Goal: Information Seeking & Learning: Learn about a topic

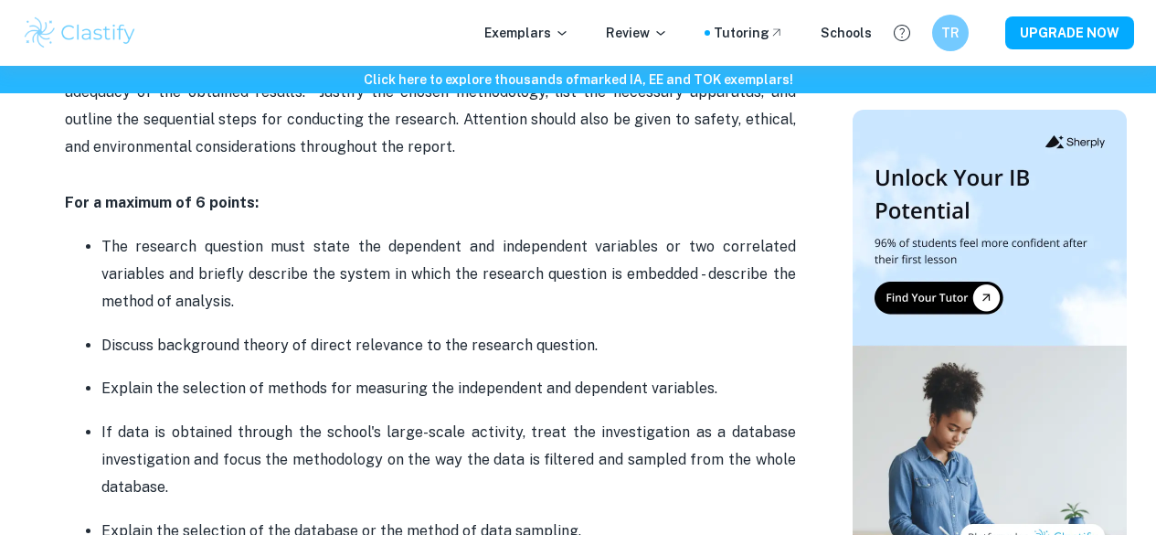
scroll to position [1240, 0]
drag, startPoint x: 399, startPoint y: 283, endPoint x: 258, endPoint y: 292, distance: 141.9
click at [258, 292] on p "The research question must state the dependent and independent variables or two…" at bounding box center [448, 276] width 695 height 83
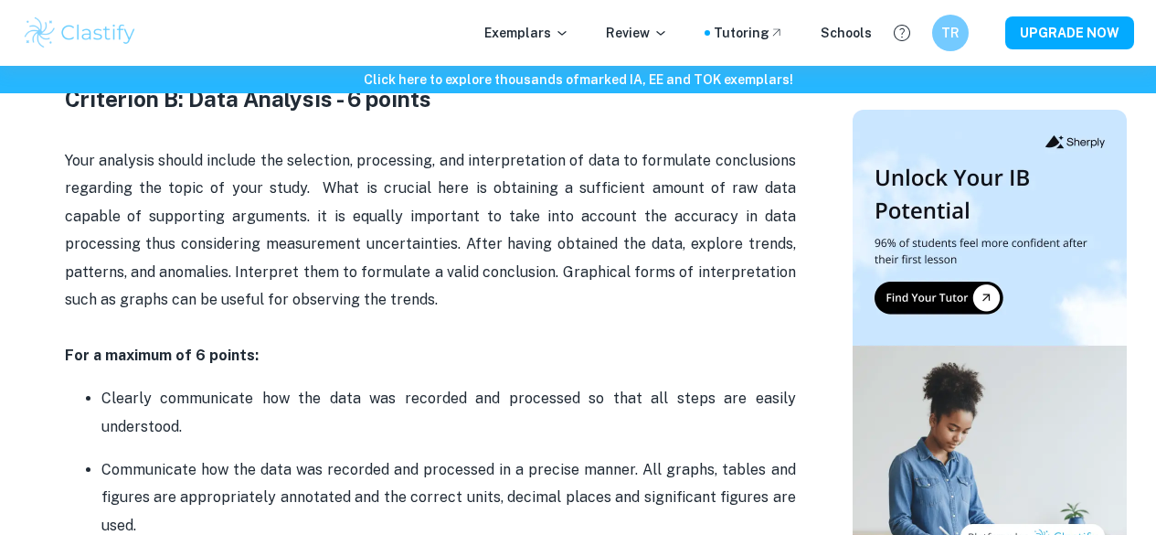
scroll to position [2101, 0]
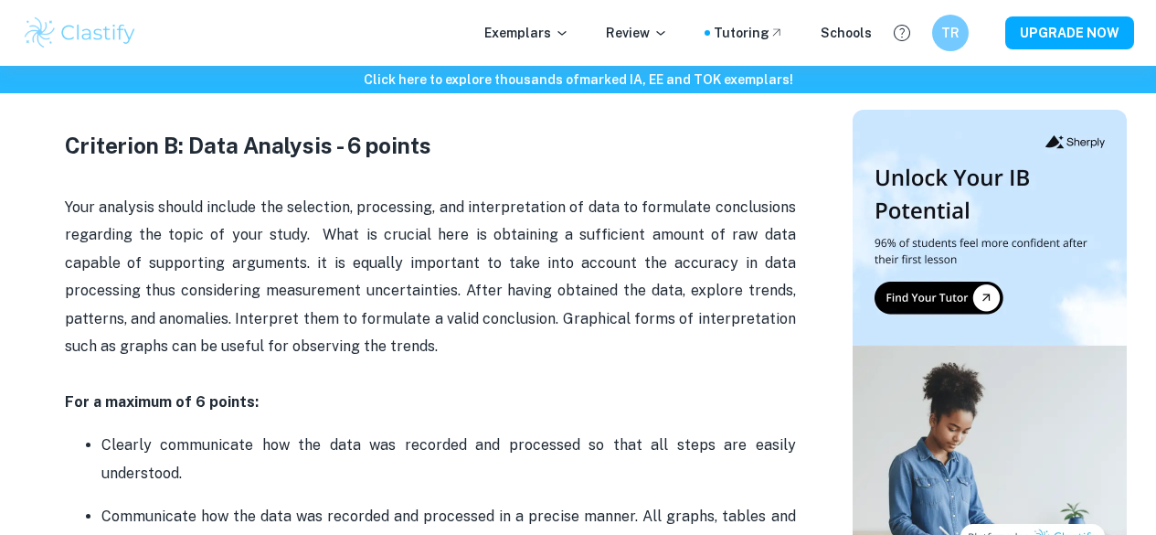
drag, startPoint x: 96, startPoint y: 261, endPoint x: 470, endPoint y: 122, distance: 398.9
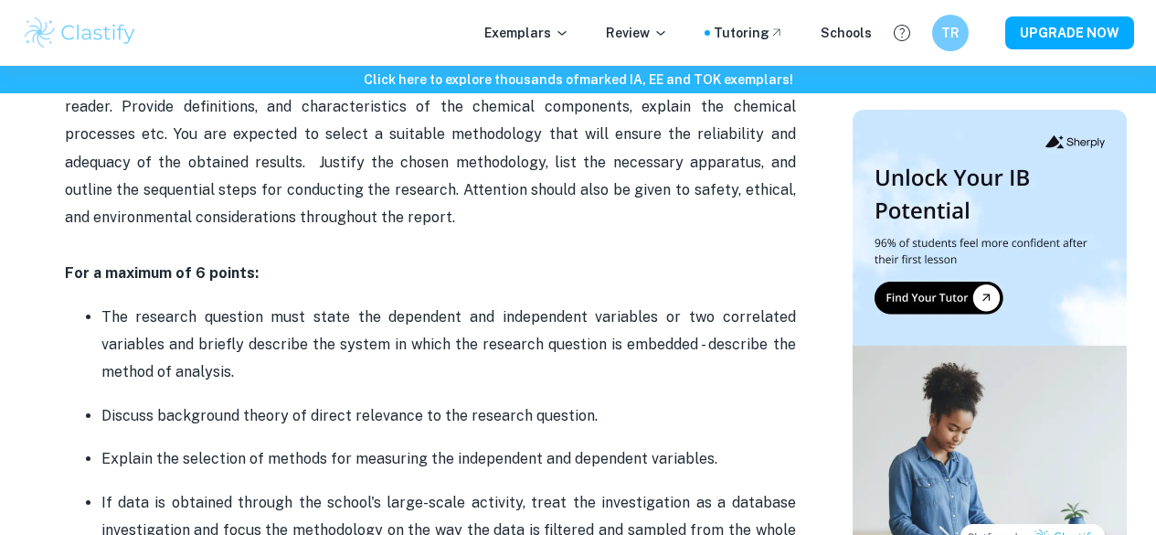
scroll to position [1176, 0]
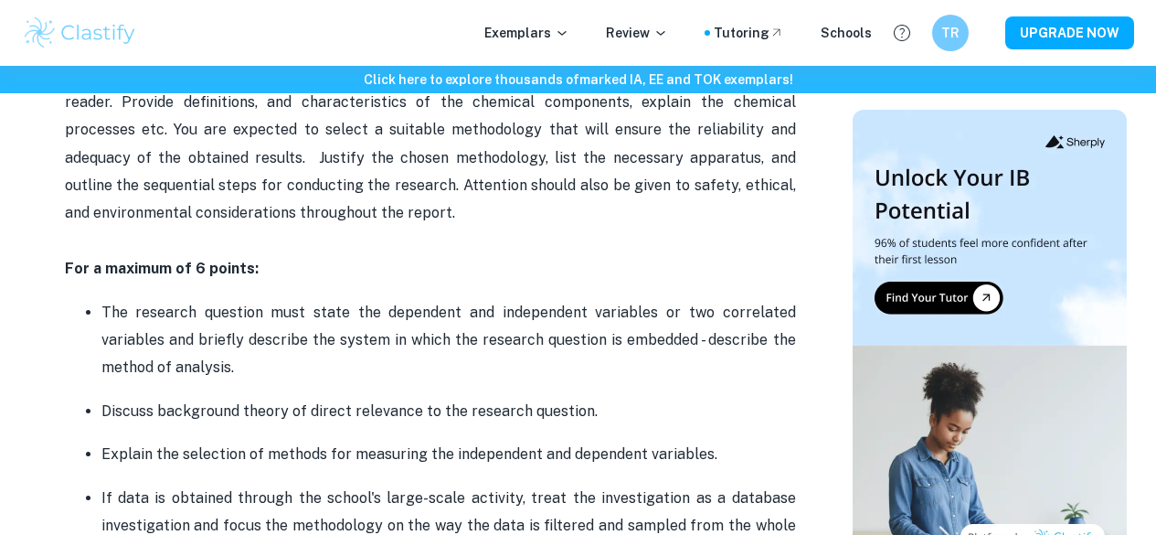
click at [111, 332] on p "The research question must state the dependent and independent variables or two…" at bounding box center [448, 340] width 695 height 83
click at [109, 332] on p "The research question must state the dependent and independent variables or two…" at bounding box center [448, 340] width 695 height 83
click at [107, 328] on p "The research question must state the dependent and independent variables or two…" at bounding box center [448, 340] width 695 height 83
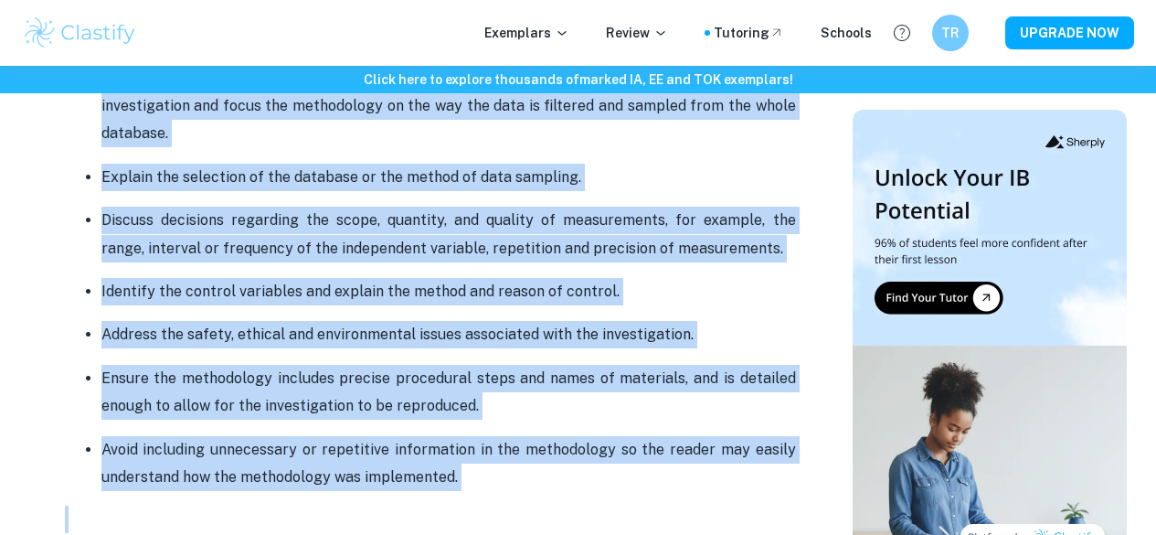
scroll to position [1639, 0]
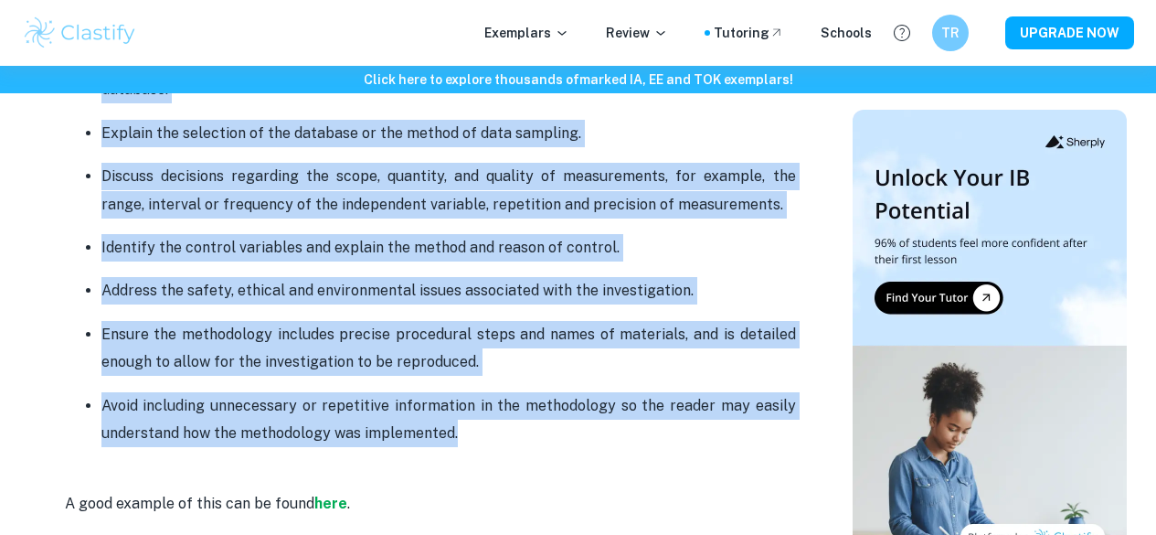
drag, startPoint x: 103, startPoint y: 326, endPoint x: 469, endPoint y: 449, distance: 385.6
click at [469, 448] on ul "The research question must state the dependent and independent variables or two…" at bounding box center [430, 141] width 731 height 613
copy ul "Lor ipsumdol sitametc adip elits doe temporinc utl etdoloremag aliquaeni ad min…"
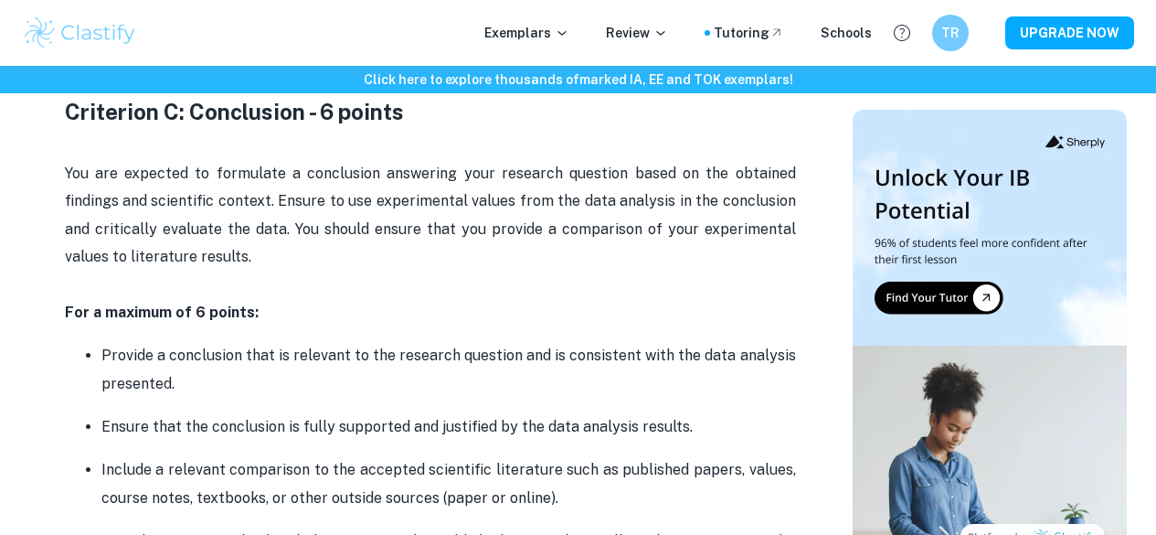
scroll to position [2913, 0]
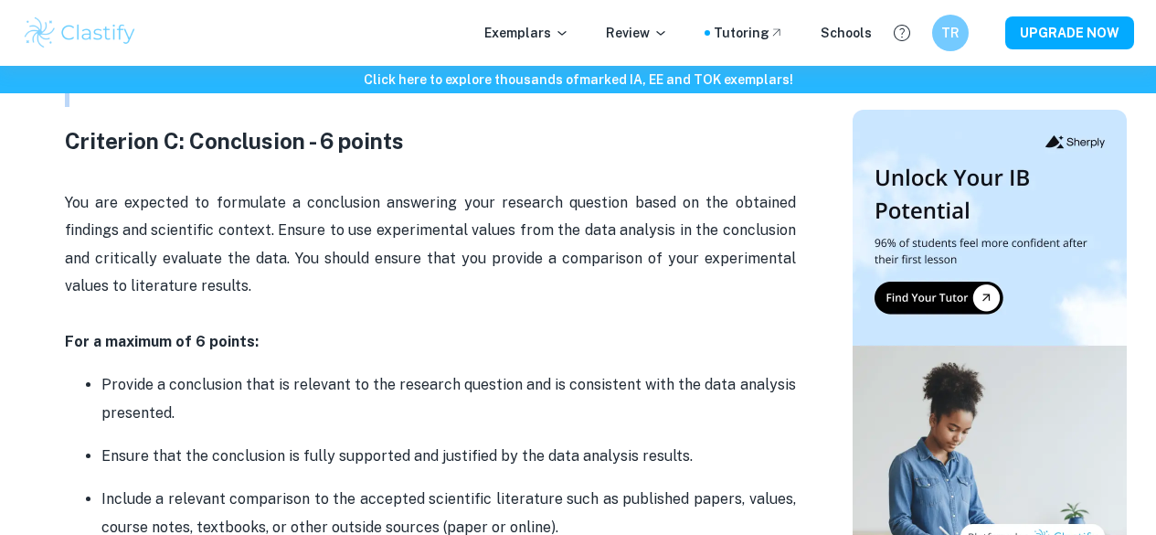
drag, startPoint x: 101, startPoint y: 266, endPoint x: 423, endPoint y: 93, distance: 366.0
click at [423, 93] on div "Chemistry IA Criteria and Checklist Is your Chemistry IA deadline coming up? Ar…" at bounding box center [430, 182] width 731 height 4566
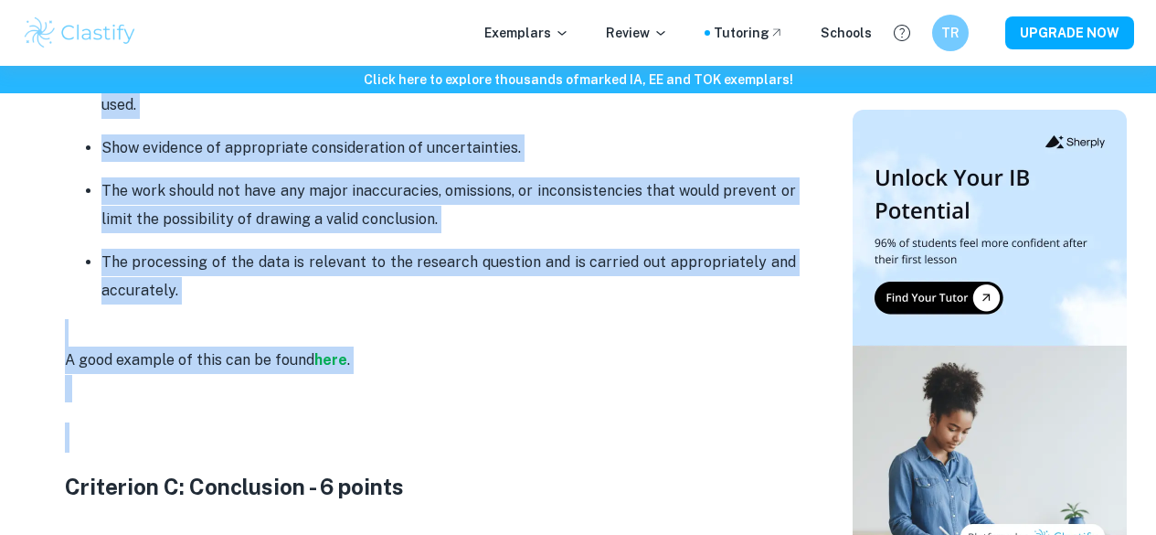
scroll to position [2546, 0]
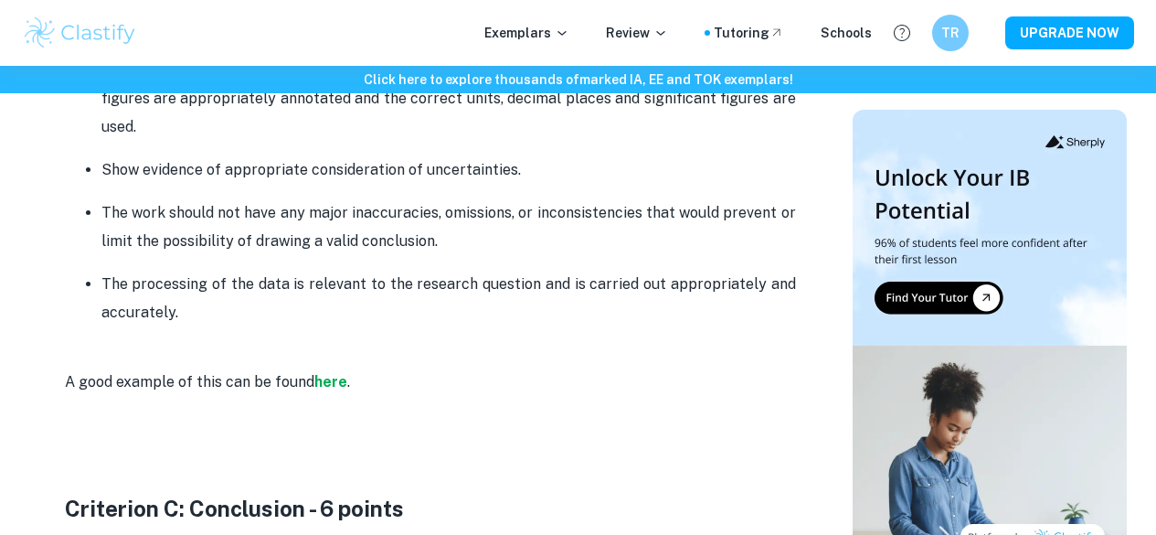
drag, startPoint x: 210, startPoint y: 320, endPoint x: 72, endPoint y: 116, distance: 246.2
click at [72, 116] on ul "Clearly communicate how the data was recorded and processed so that all steps a…" at bounding box center [430, 155] width 731 height 341
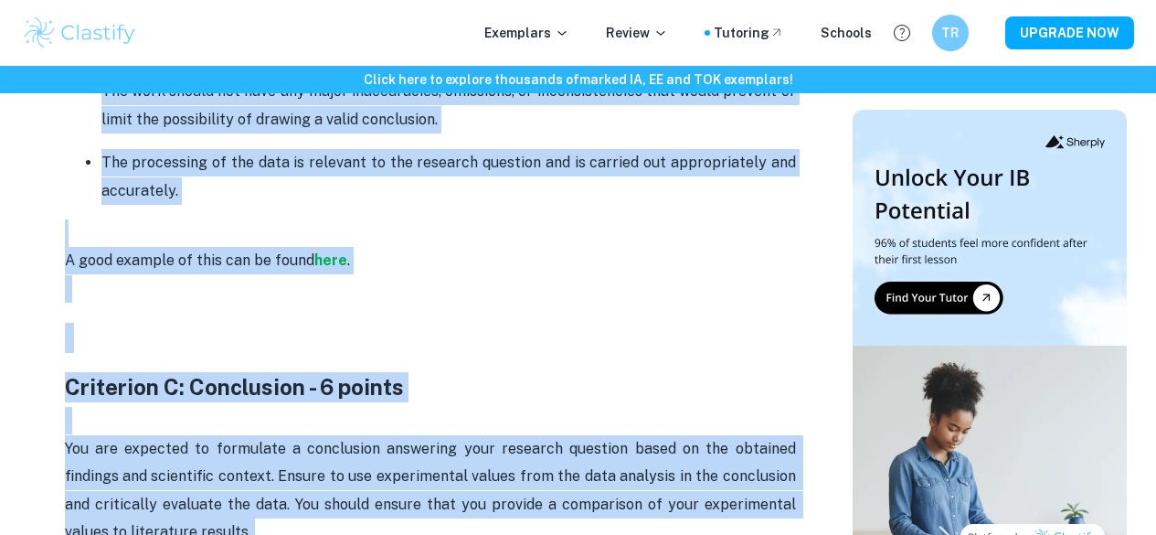
scroll to position [2719, 0]
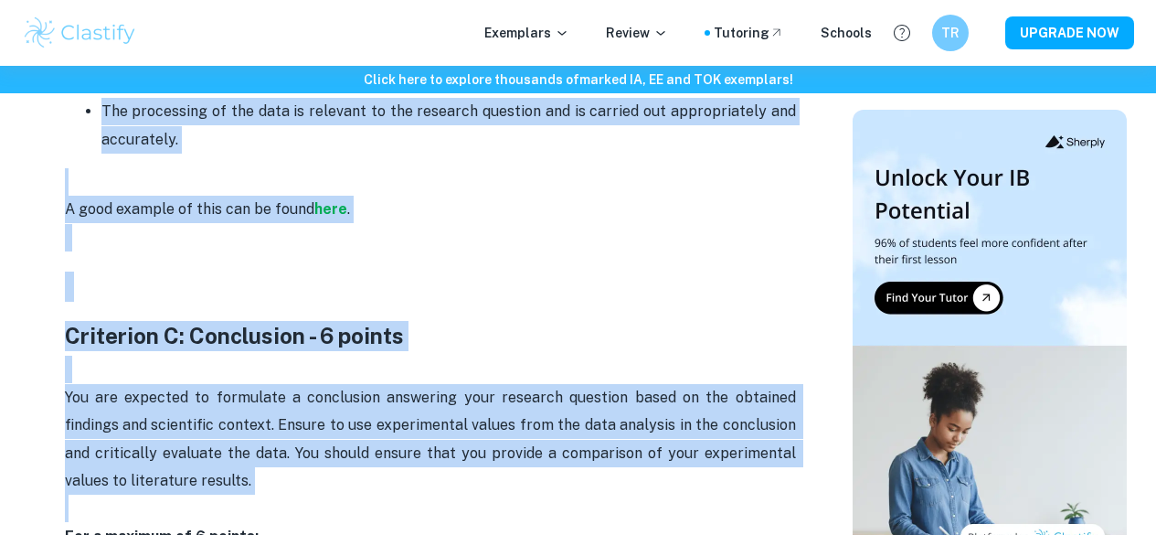
drag, startPoint x: 102, startPoint y: 197, endPoint x: 205, endPoint y: 147, distance: 114.1
copy ul "Clearly communicate how the data was recorded and processed so that all steps a…"
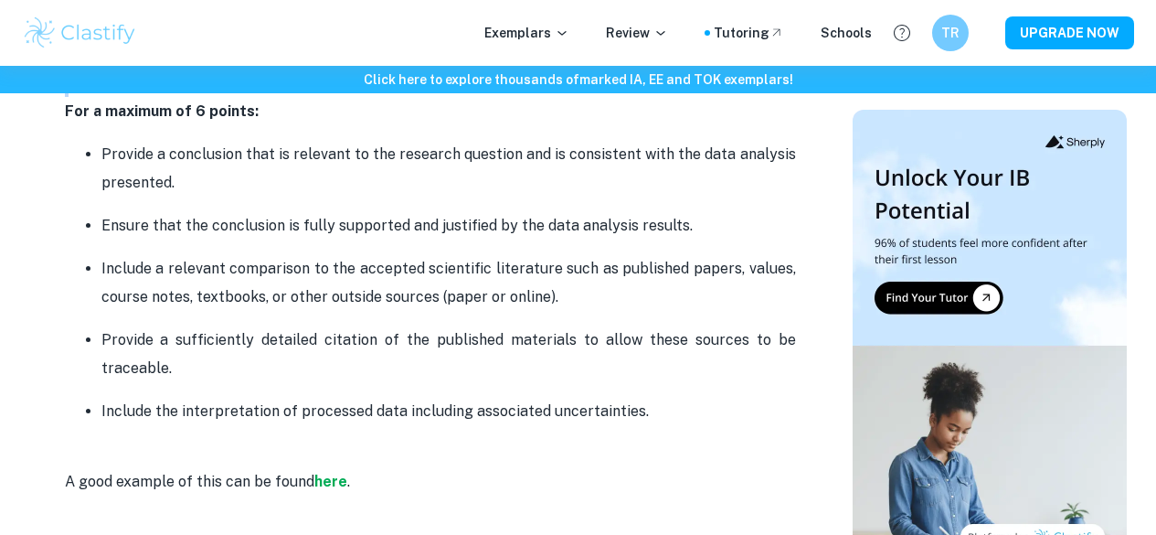
scroll to position [3146, 0]
drag, startPoint x: 99, startPoint y: 160, endPoint x: 675, endPoint y: 412, distance: 628.8
click at [675, 412] on ul "Provide a conclusion that is relevant to the research question and is consisten…" at bounding box center [430, 280] width 731 height 285
copy ul "Provide a conclusion that is relevant to the research question and is consisten…"
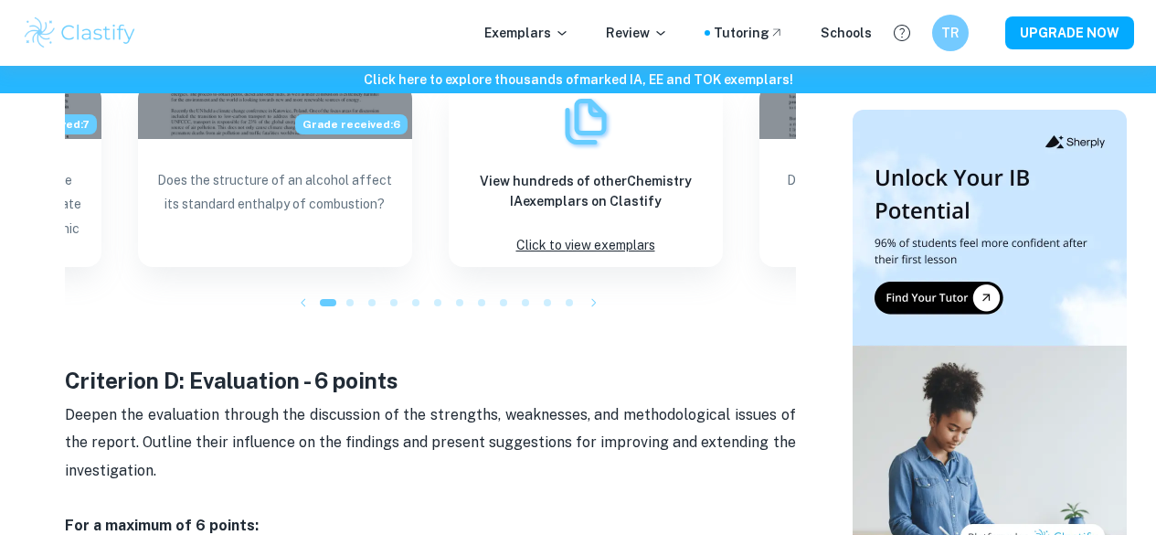
scroll to position [3682, 0]
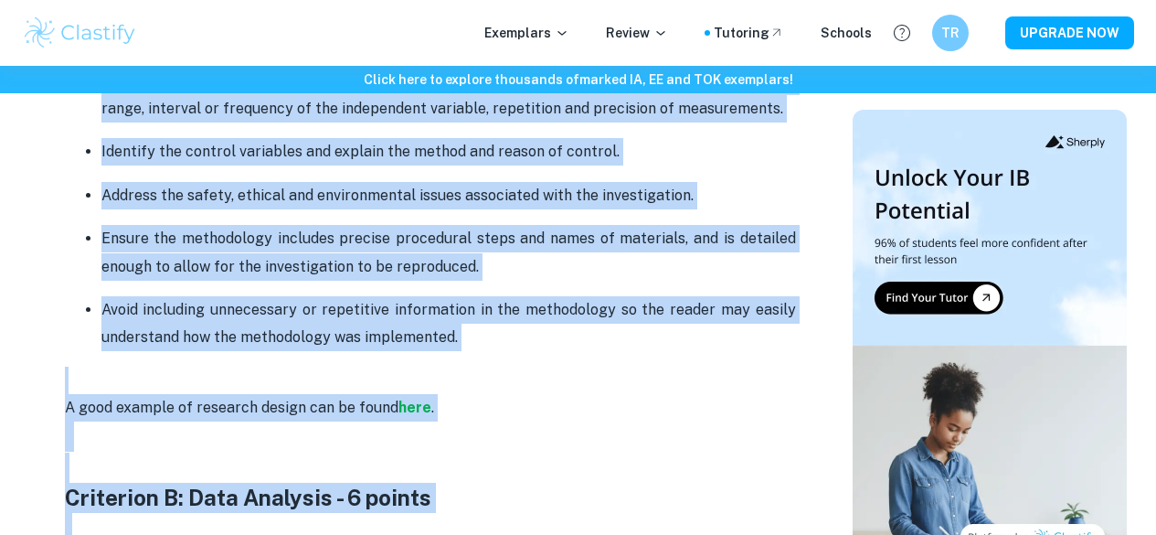
scroll to position [1866, 0]
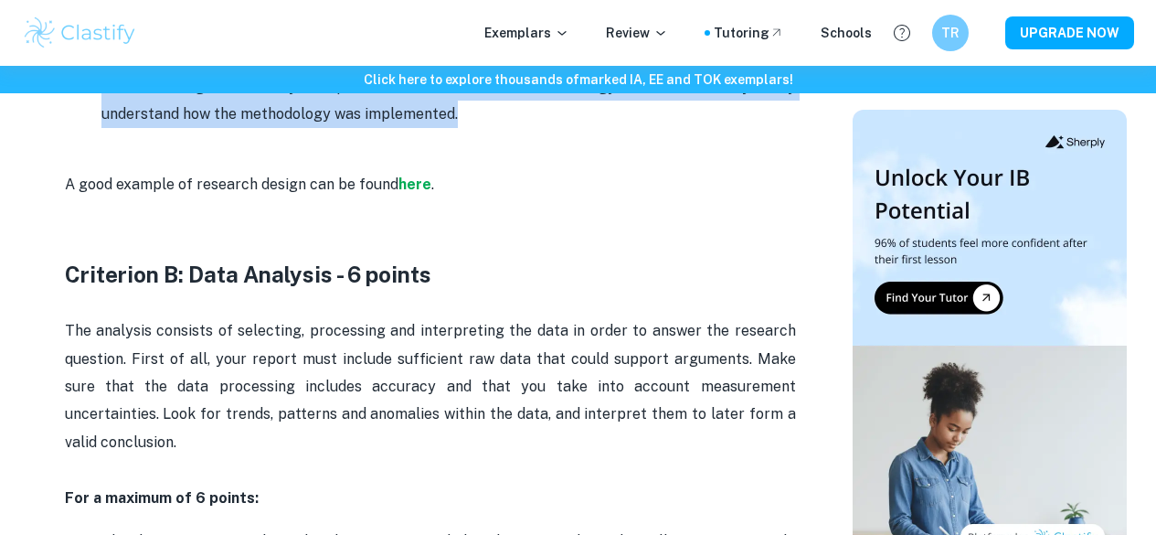
drag, startPoint x: 101, startPoint y: 200, endPoint x: 488, endPoint y: 137, distance: 392.7
copy ul "Lor ipsumdol sitametc adip elits doe temporinc utl etdoloremag aliquaeni ad min…"
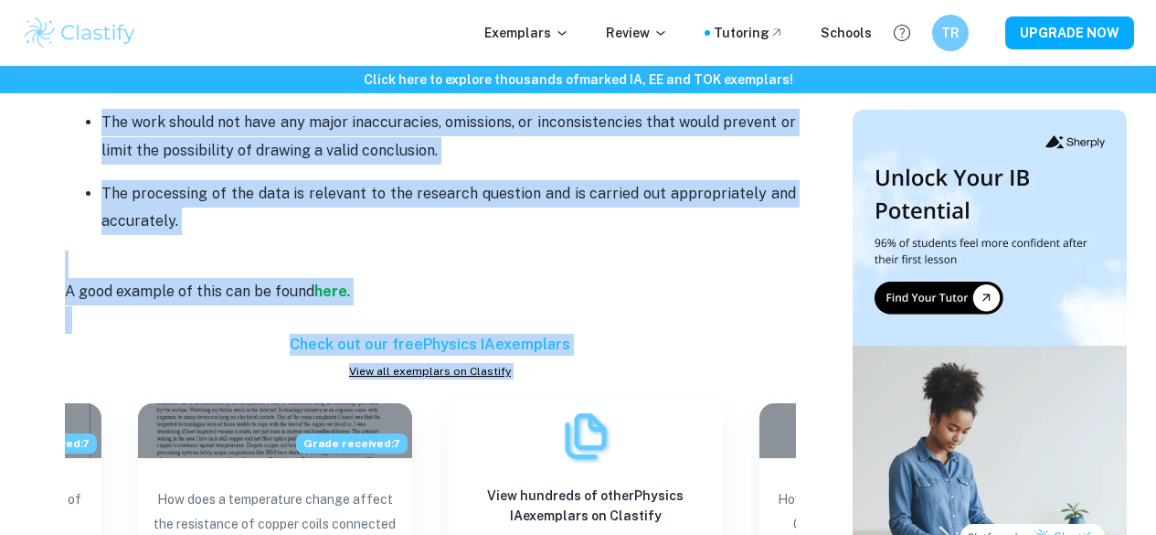
scroll to position [2722, 0]
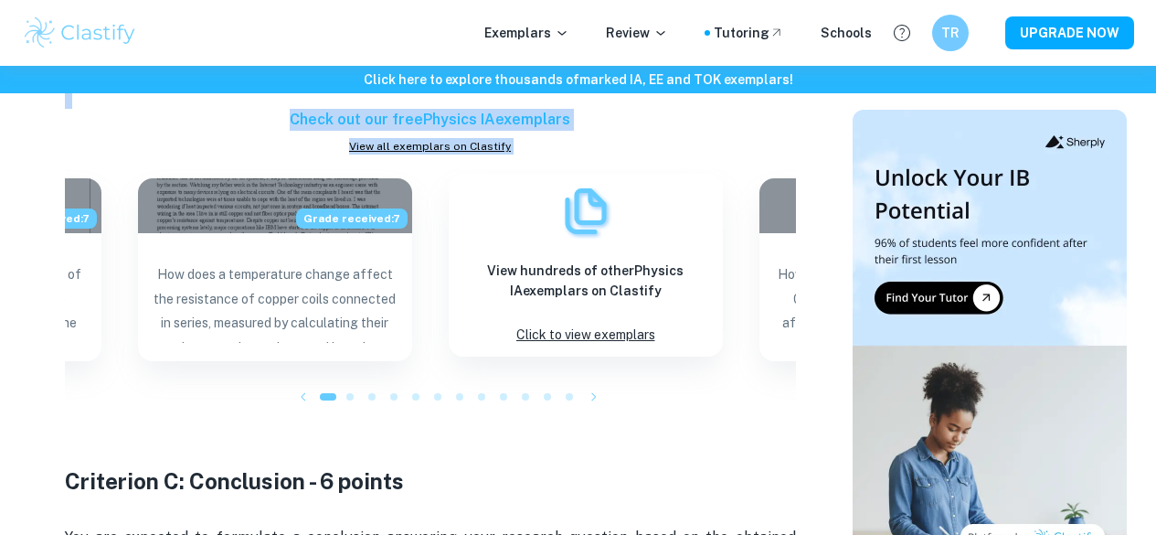
drag, startPoint x: 104, startPoint y: 241, endPoint x: 581, endPoint y: 161, distance: 483.9
click at [581, 161] on div "Physics IA Criteria and Checklist Are you feeling the pressure of the Physics I…" at bounding box center [430, 264] width 731 height 4388
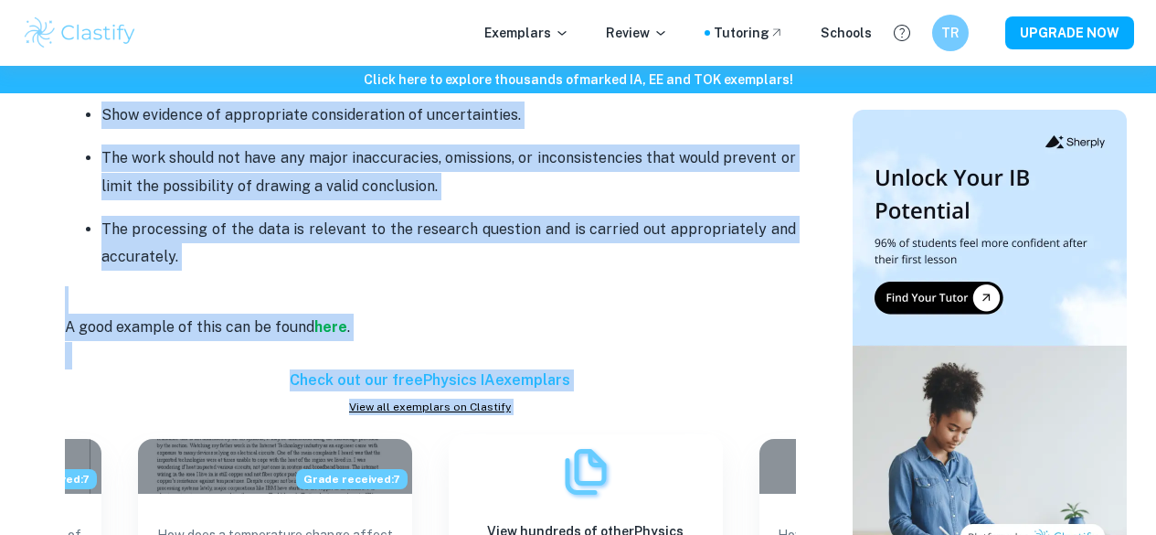
scroll to position [2296, 0]
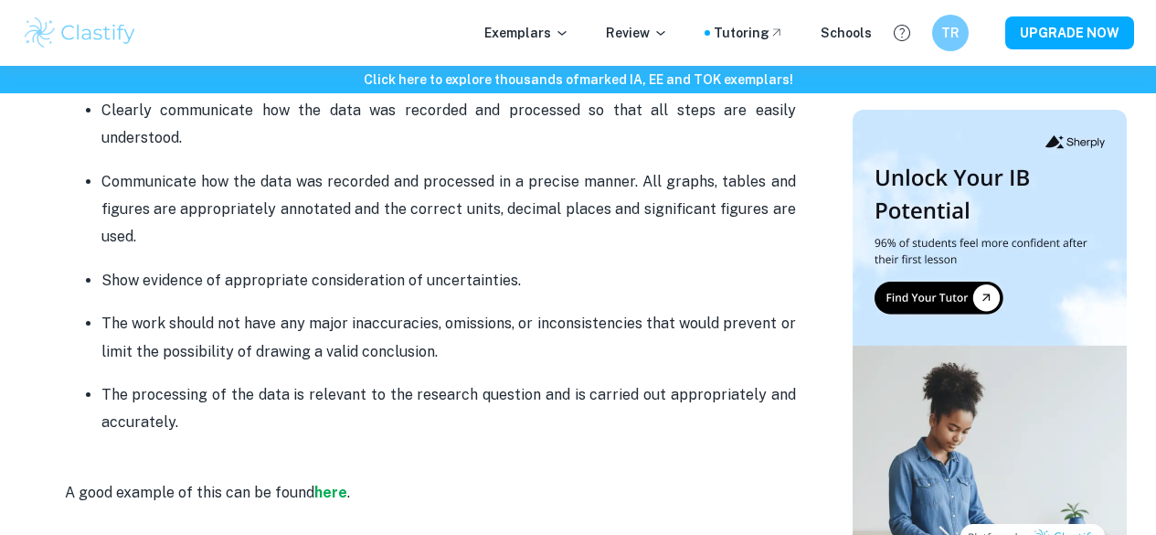
drag, startPoint x: 197, startPoint y: 396, endPoint x: 107, endPoint y: 120, distance: 290.5
click at [107, 120] on ul "Clearly communicate how the data was recorded and processed so that all steps a…" at bounding box center [430, 266] width 731 height 341
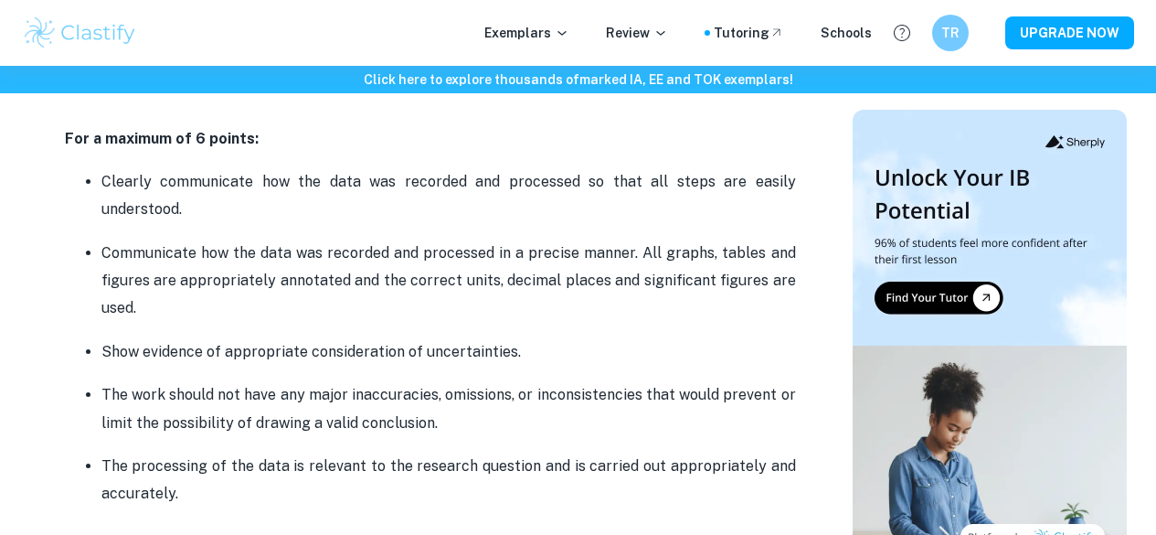
scroll to position [2197, 0]
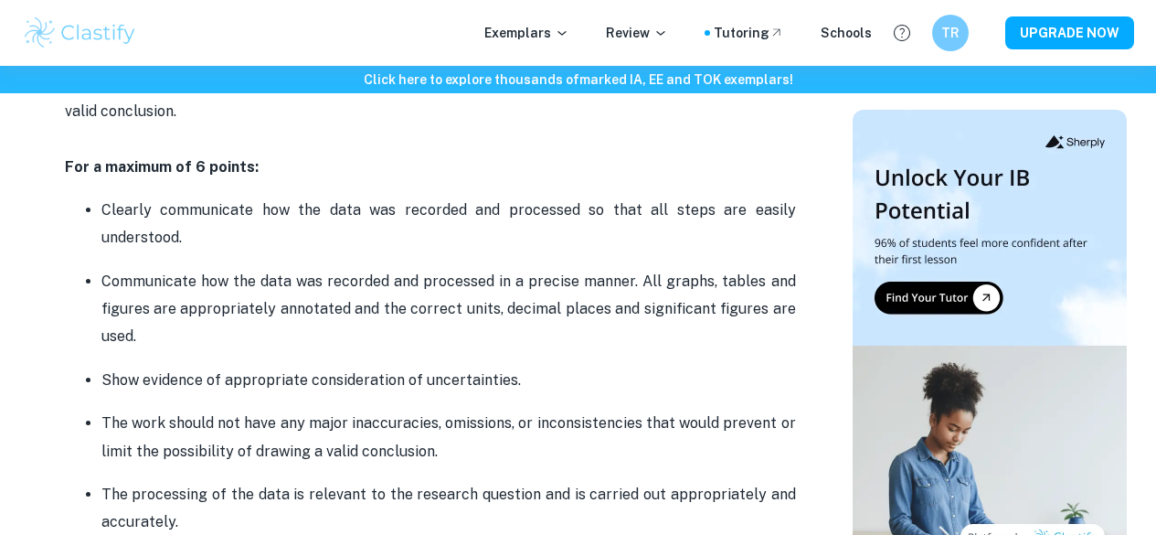
click at [107, 120] on p "The analysis consists of selecting, processing and interpreting the data in ord…" at bounding box center [430, 69] width 731 height 166
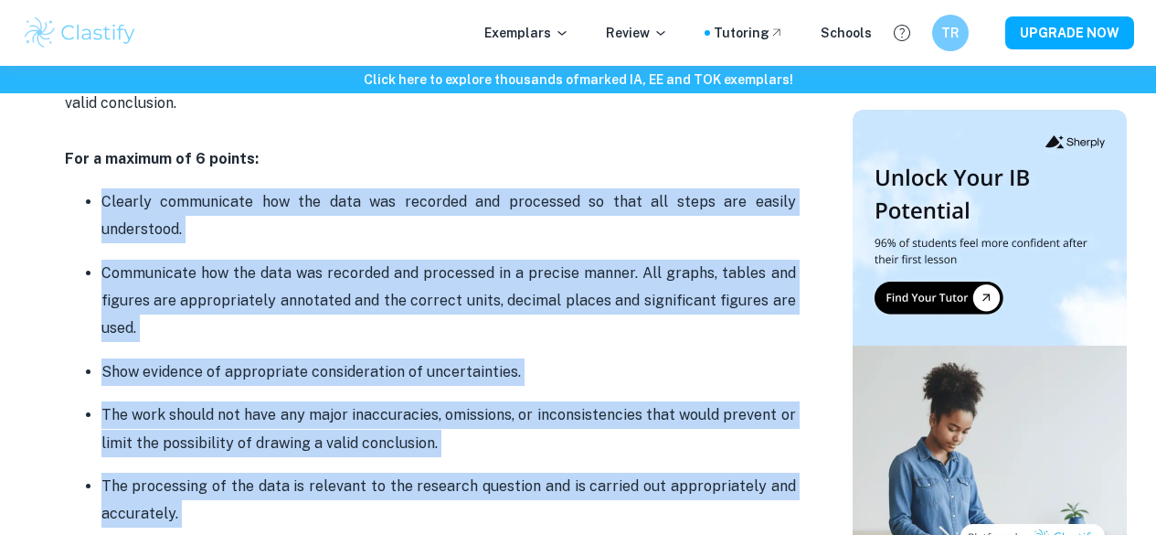
scroll to position [2422, 0]
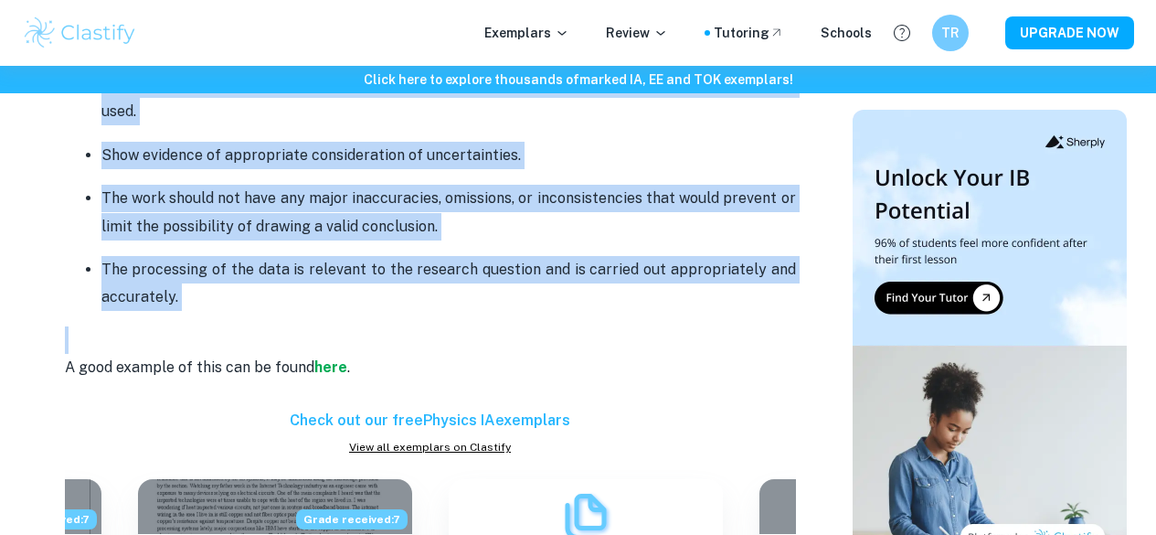
drag, startPoint x: 100, startPoint y: 191, endPoint x: 186, endPoint y: 266, distance: 114.0
click at [186, 266] on ul "Clearly communicate how the data was recorded and processed so that all steps a…" at bounding box center [430, 141] width 731 height 341
copy ul "Clearly communicate how the data was recorded and processed so that all steps a…"
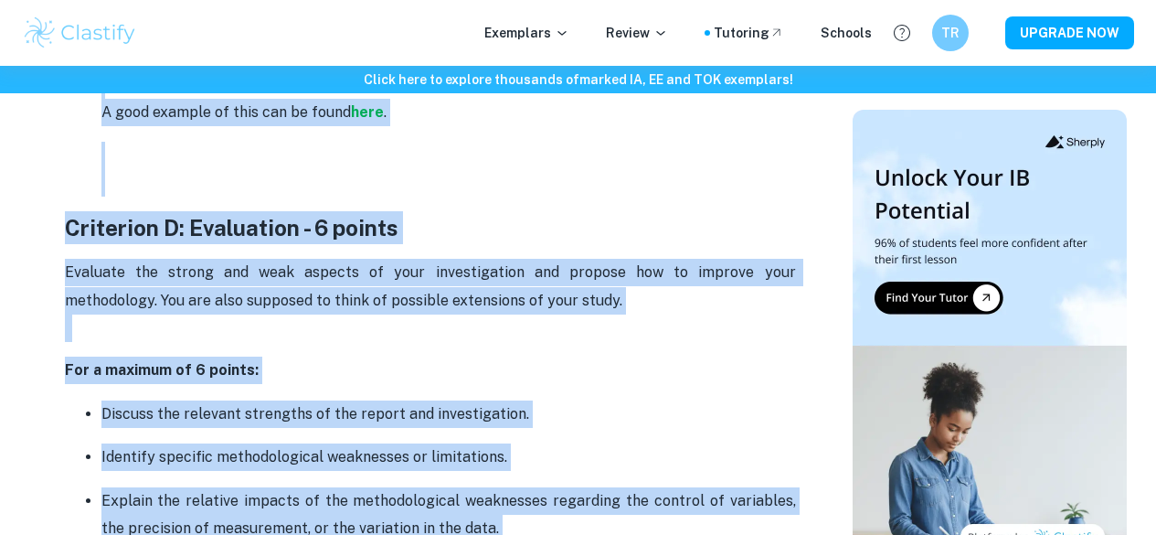
scroll to position [3919, 0]
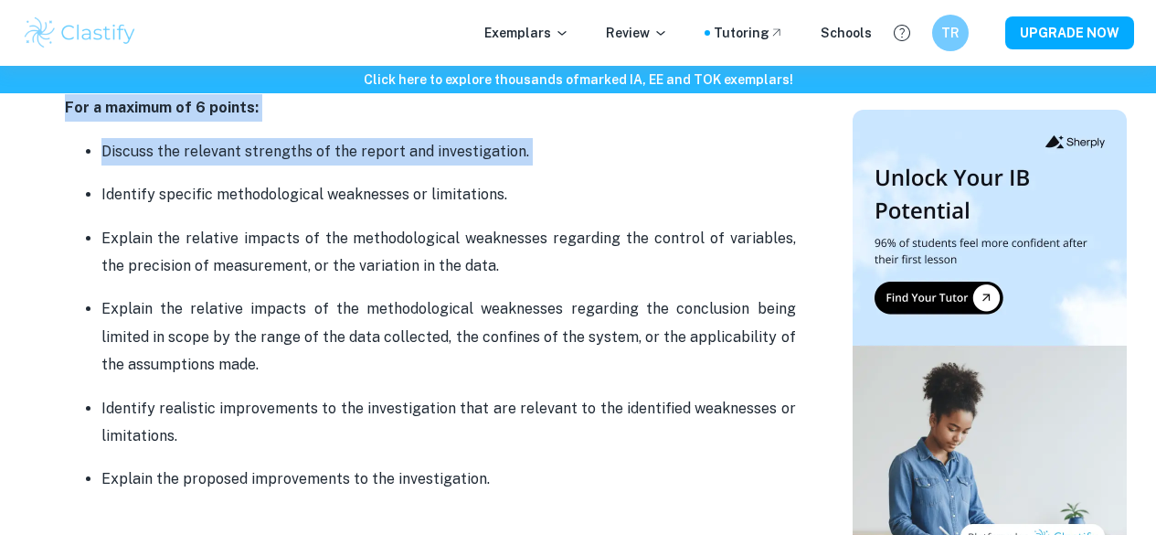
drag, startPoint x: 102, startPoint y: 367, endPoint x: 552, endPoint y: 149, distance: 500.0
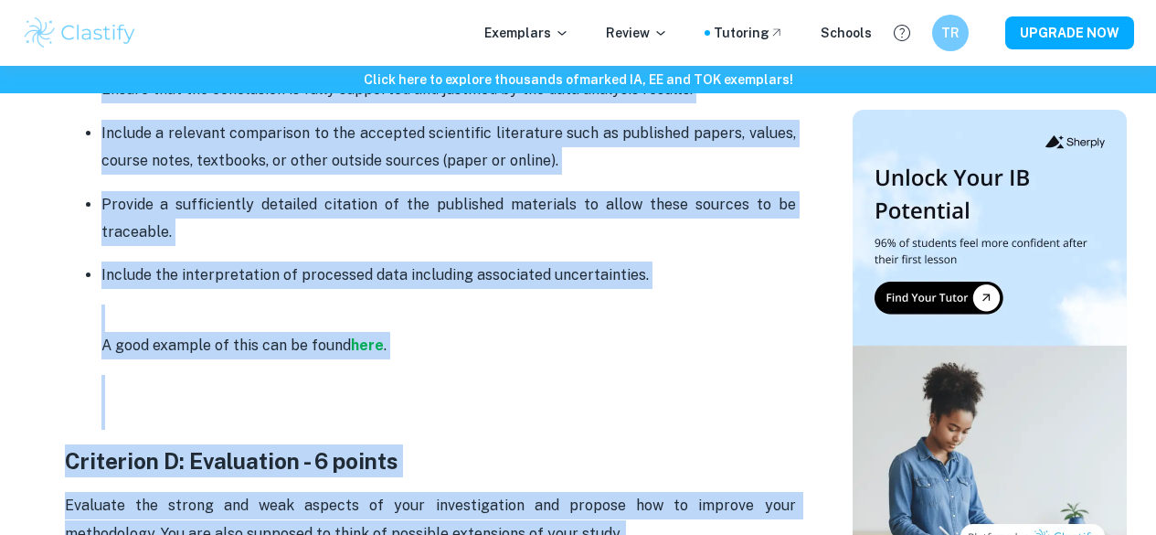
scroll to position [3422, 0]
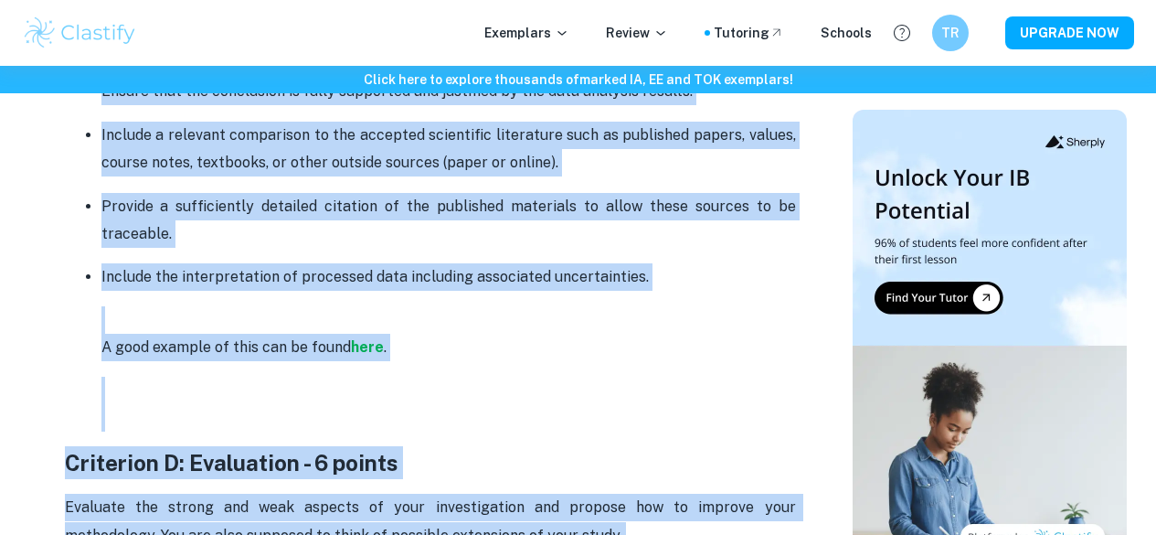
click at [389, 263] on p "Include the interpretation of processed data including associated uncertainties." at bounding box center [448, 276] width 695 height 27
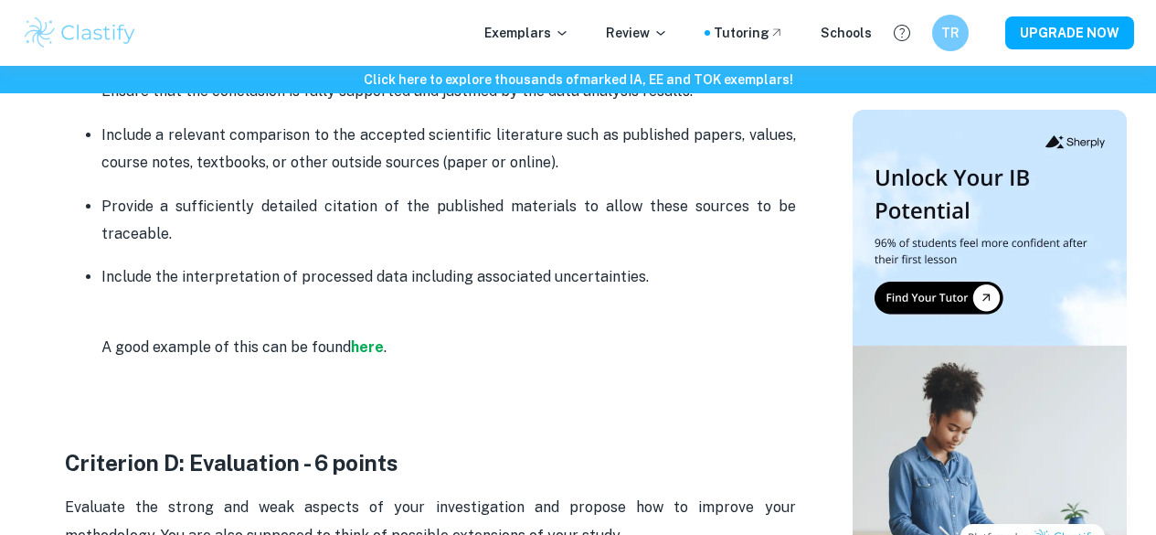
drag, startPoint x: 648, startPoint y: 261, endPoint x: 113, endPoint y: 96, distance: 559.8
click at [113, 96] on ul "Provide a conclusion that is relevant to the research question and is consisten…" at bounding box center [430, 219] width 731 height 426
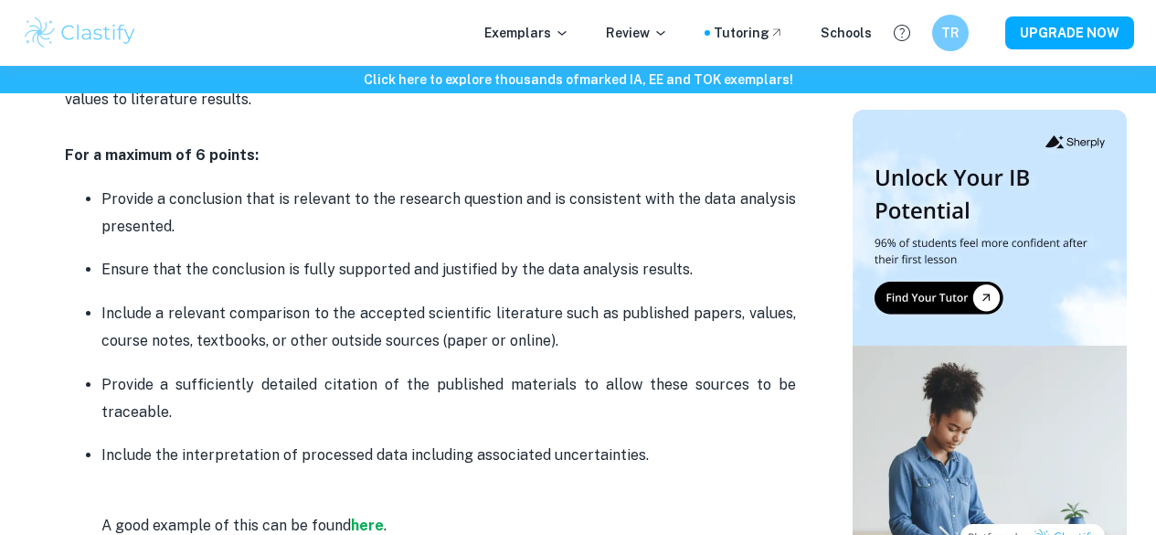
scroll to position [3244, 0]
click at [107, 185] on p "Provide a conclusion that is relevant to the research question and is consisten…" at bounding box center [448, 213] width 695 height 56
drag, startPoint x: 102, startPoint y: 179, endPoint x: 654, endPoint y: 435, distance: 607.8
click at [654, 435] on ul "Provide a conclusion that is relevant to the research question and is consisten…" at bounding box center [430, 397] width 731 height 426
copy ul "Provide a conclusion that is relevant to the research question and is consisten…"
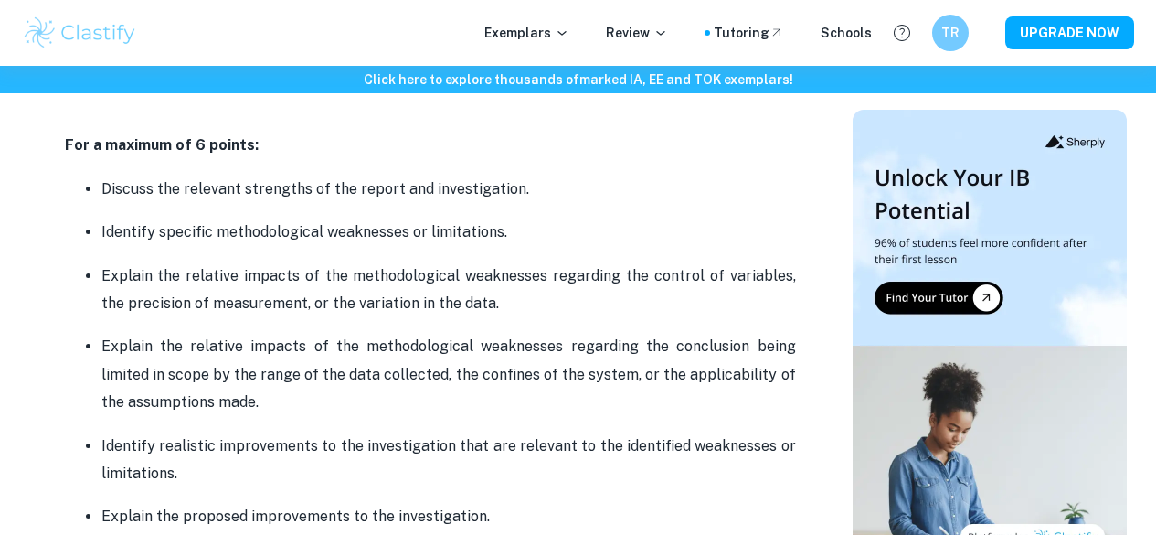
scroll to position [3894, 0]
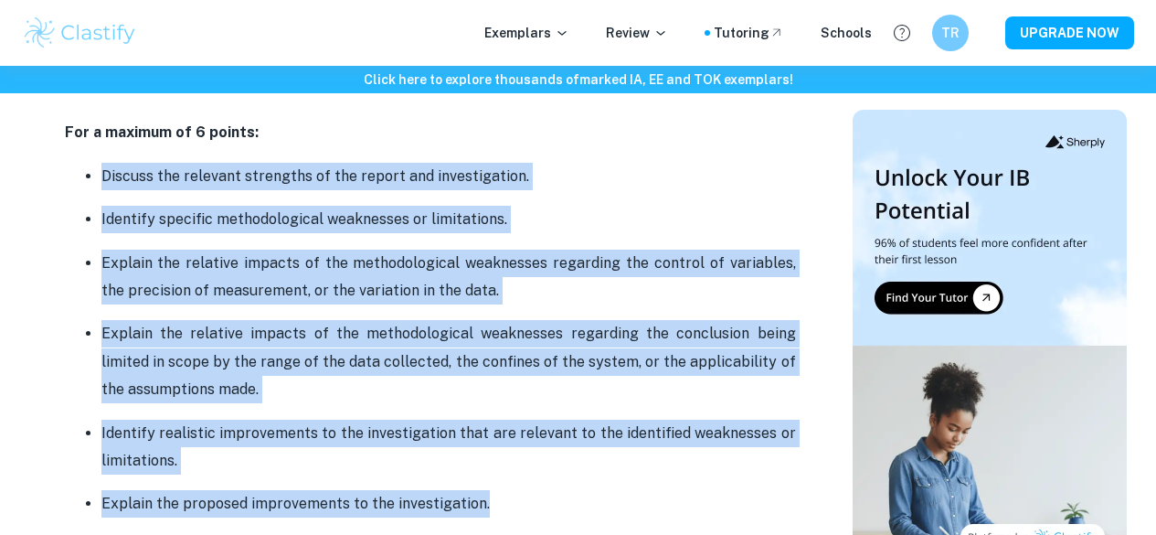
drag, startPoint x: 99, startPoint y: 145, endPoint x: 538, endPoint y: 474, distance: 549.2
click at [538, 474] on ul "Discuss the relevant strengths of the report and investigation. Identify specif…" at bounding box center [430, 361] width 731 height 399
copy ul "Discuss the relevant strengths of the report and investigation. Identify specif…"
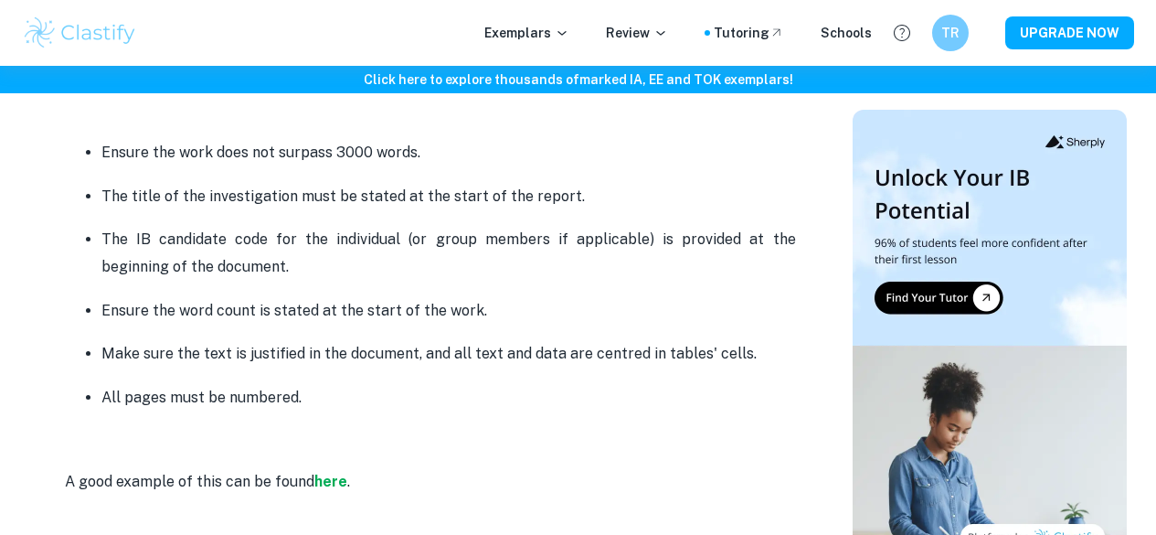
scroll to position [4548, 0]
